Goal: Find specific page/section: Find specific page/section

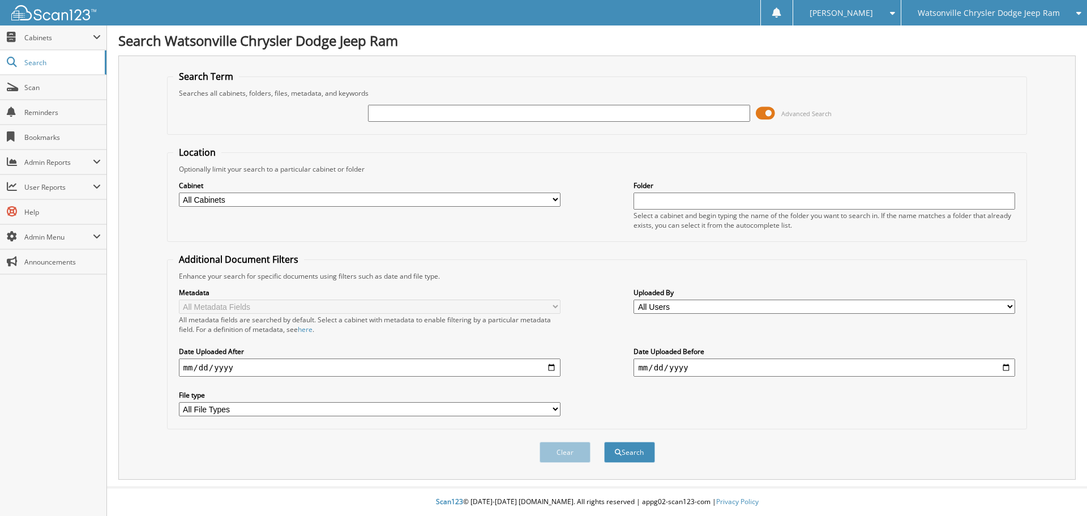
drag, startPoint x: 0, startPoint y: 0, endPoint x: 423, endPoint y: 117, distance: 439.0
click at [423, 118] on input "text" at bounding box center [559, 113] width 382 height 17
type input "229041"
click at [604, 442] on button "Search" at bounding box center [629, 452] width 51 height 21
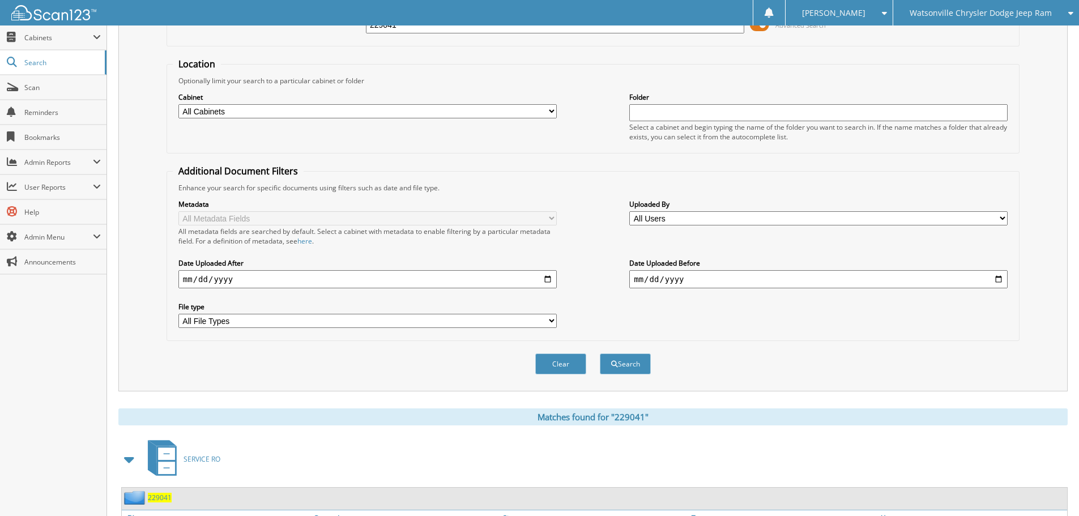
scroll to position [335, 0]
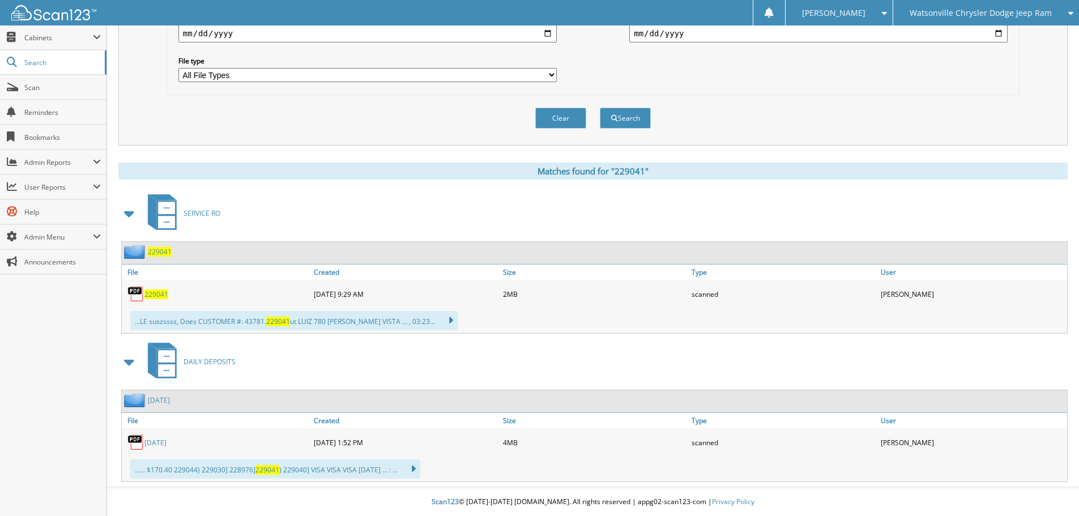
click at [157, 292] on span "229041" at bounding box center [156, 294] width 24 height 10
click at [157, 296] on span "229041" at bounding box center [156, 294] width 24 height 10
